Goal: Information Seeking & Learning: Check status

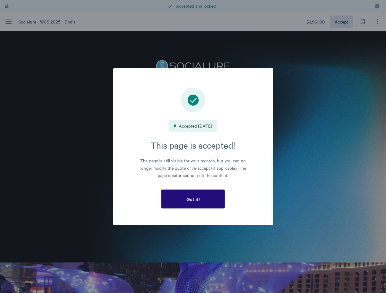
click at [193, 147] on h3 "This page is accepted!" at bounding box center [193, 145] width 126 height 12
click at [193, 199] on span "Got it!" at bounding box center [192, 198] width 13 height 5
